Goal: Find specific page/section: Find specific page/section

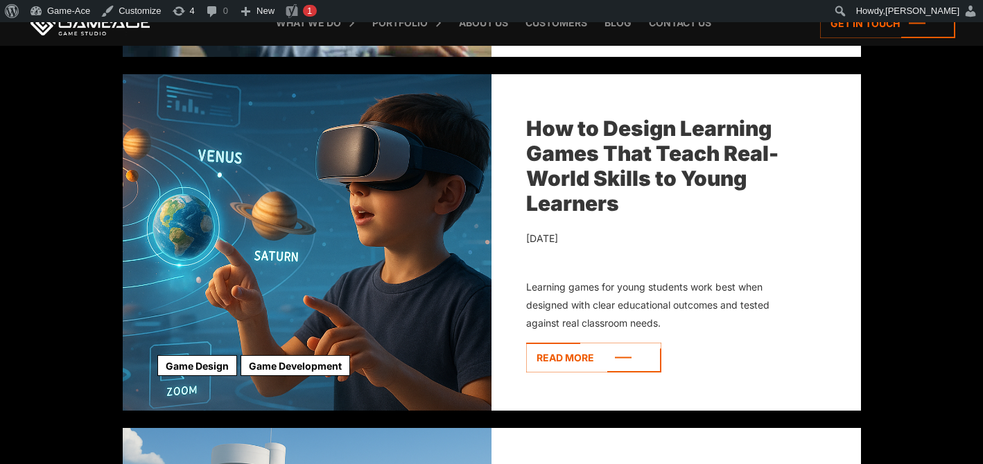
scroll to position [2950, 0]
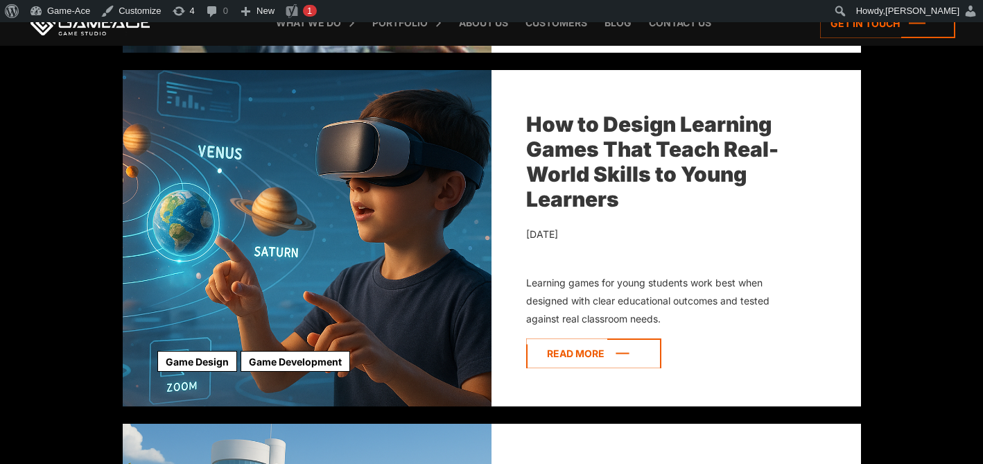
click at [618, 359] on icon at bounding box center [593, 353] width 135 height 30
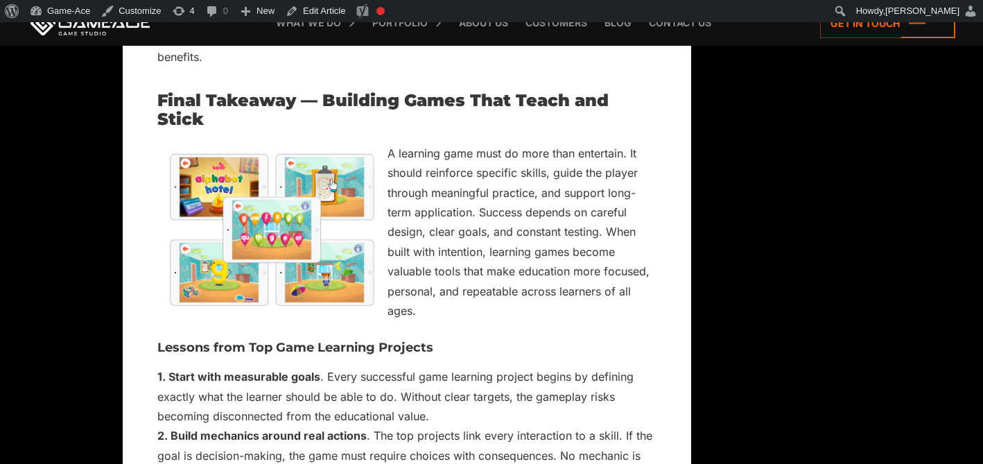
scroll to position [12501, 0]
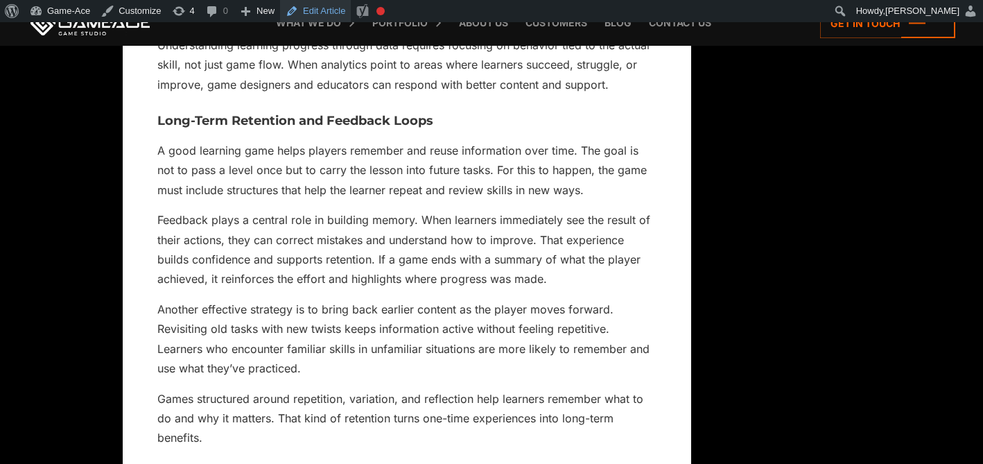
click at [333, 10] on link "Edit Article" at bounding box center [315, 11] width 71 height 22
